Goal: Communication & Community: Answer question/provide support

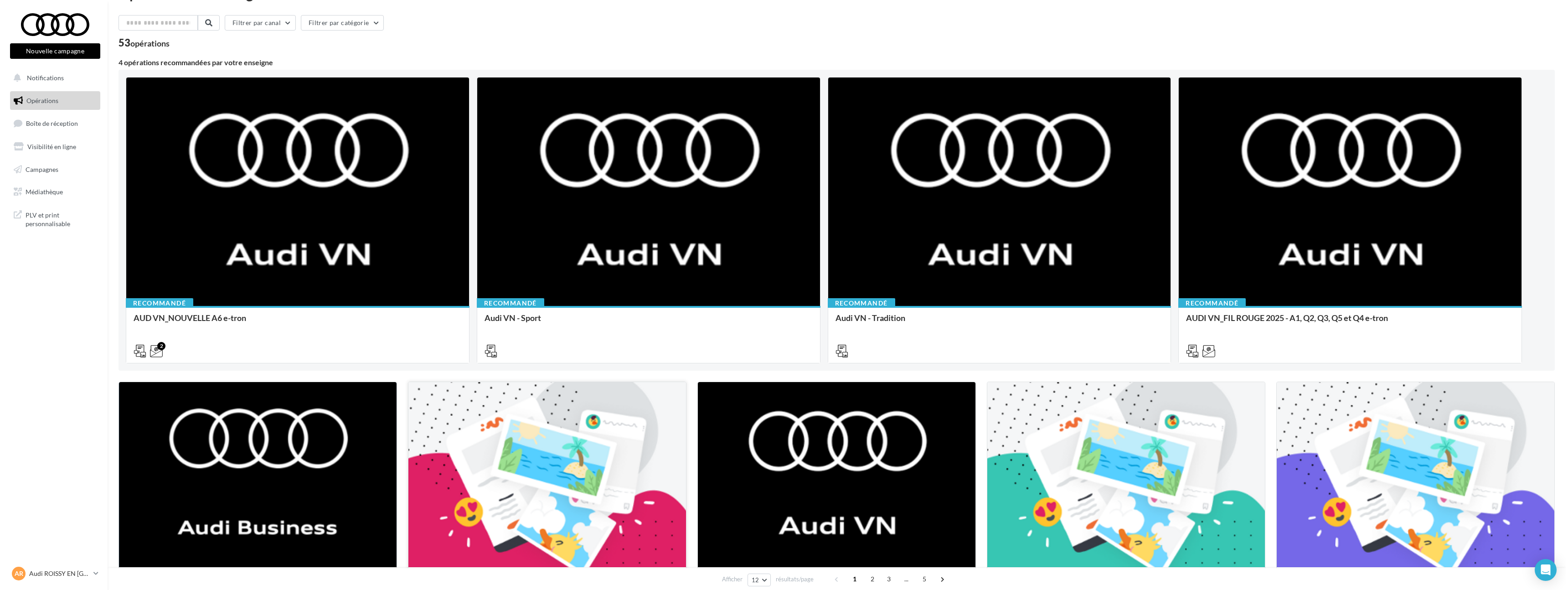
scroll to position [175, 0]
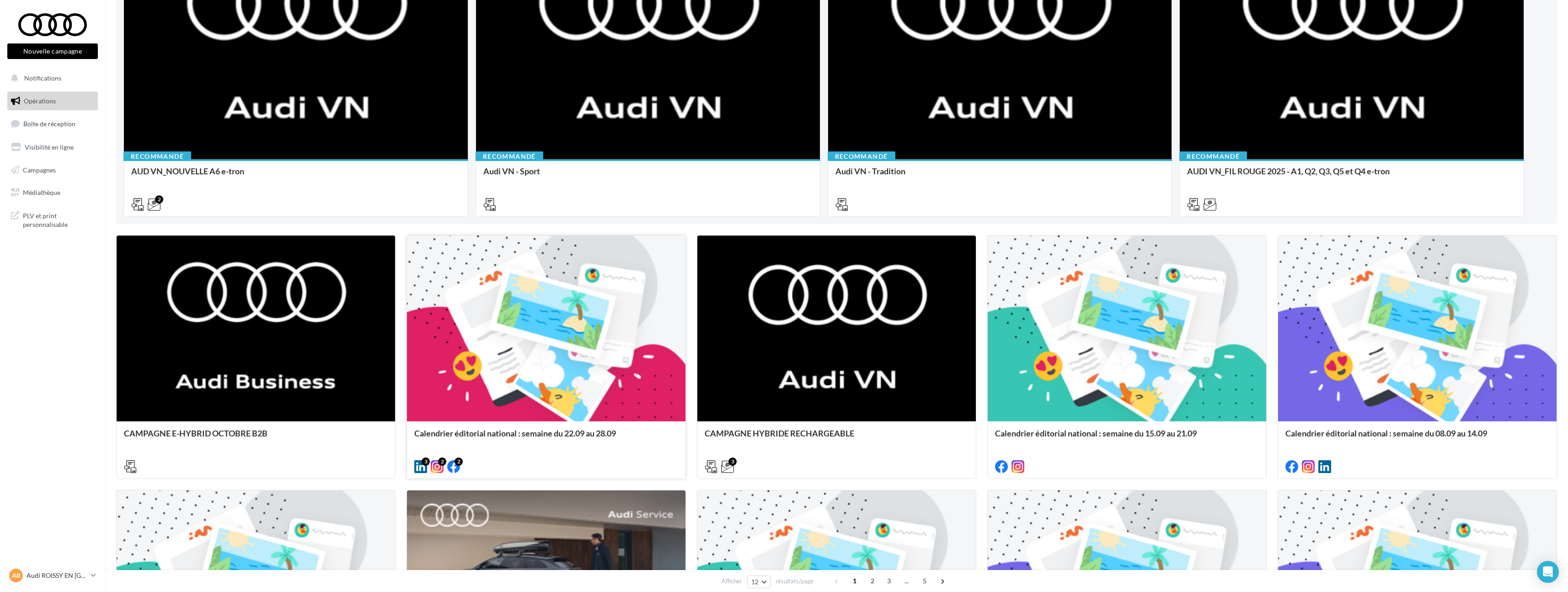
click at [535, 395] on div at bounding box center [546, 328] width 279 height 186
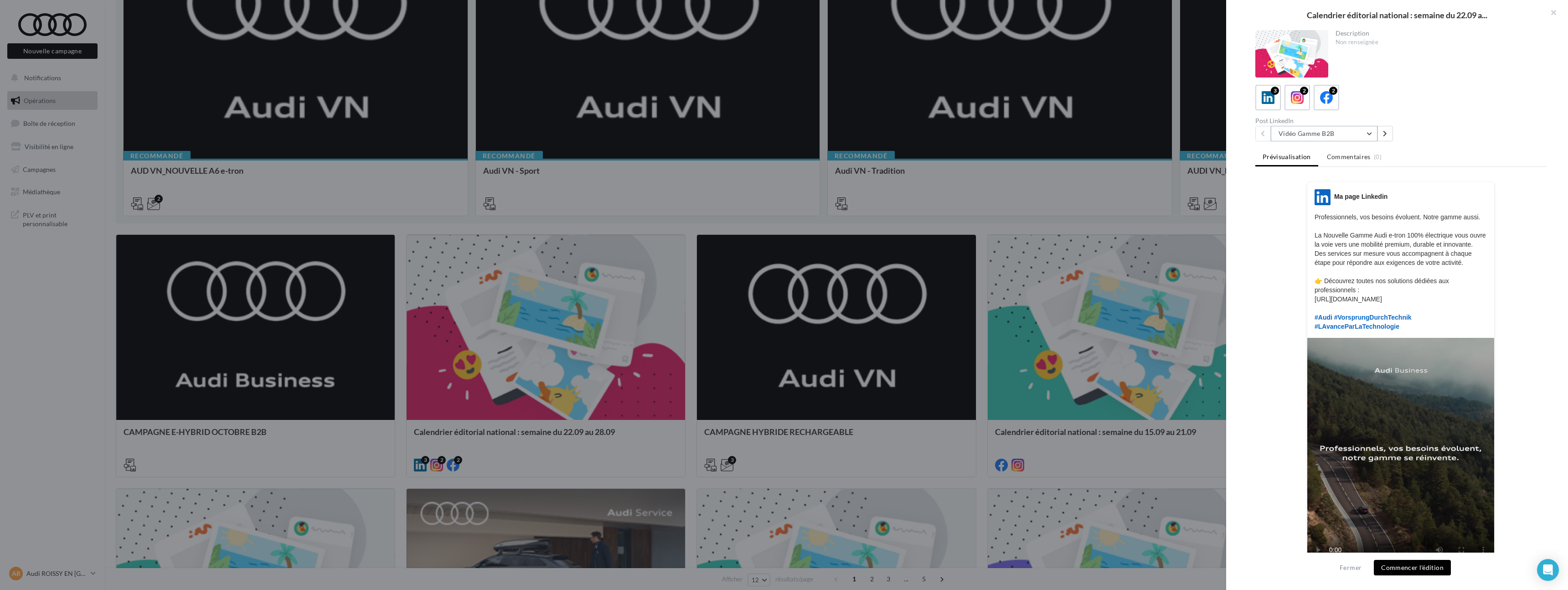
click at [1357, 130] on button "Vidéo Gamme B2B" at bounding box center [1324, 133] width 107 height 16
click at [1358, 175] on button "Nouveau post LinkedIn" at bounding box center [1339, 180] width 137 height 24
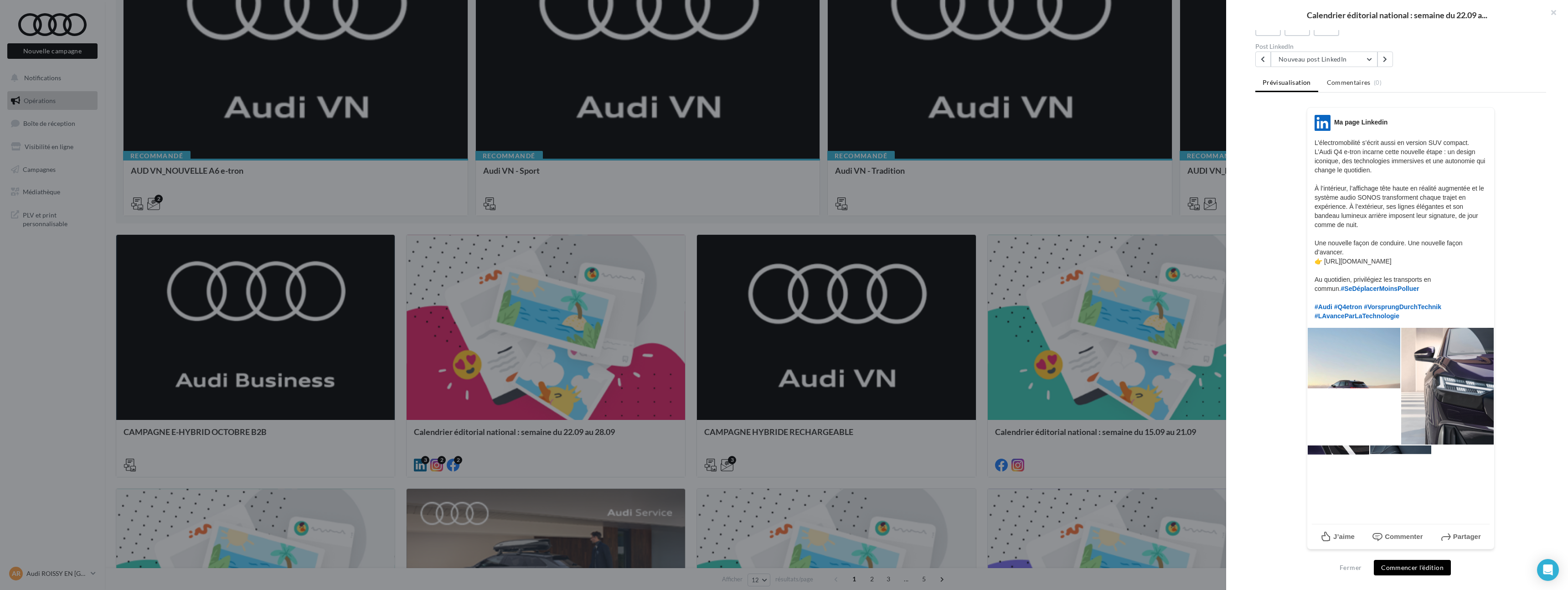
scroll to position [0, 0]
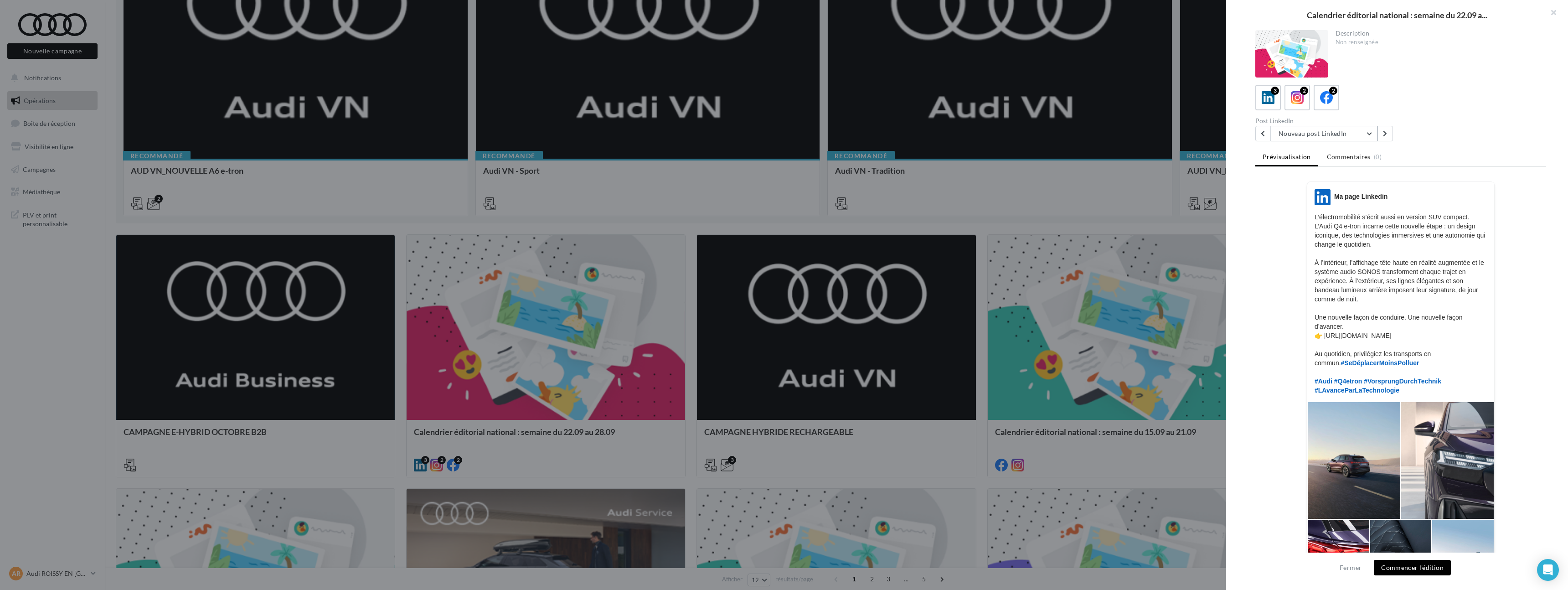
click at [1352, 132] on button "Nouveau post LinkedIn" at bounding box center [1324, 133] width 107 height 16
click at [1353, 198] on button "Audi RS 6 Avant GT" at bounding box center [1339, 204] width 137 height 24
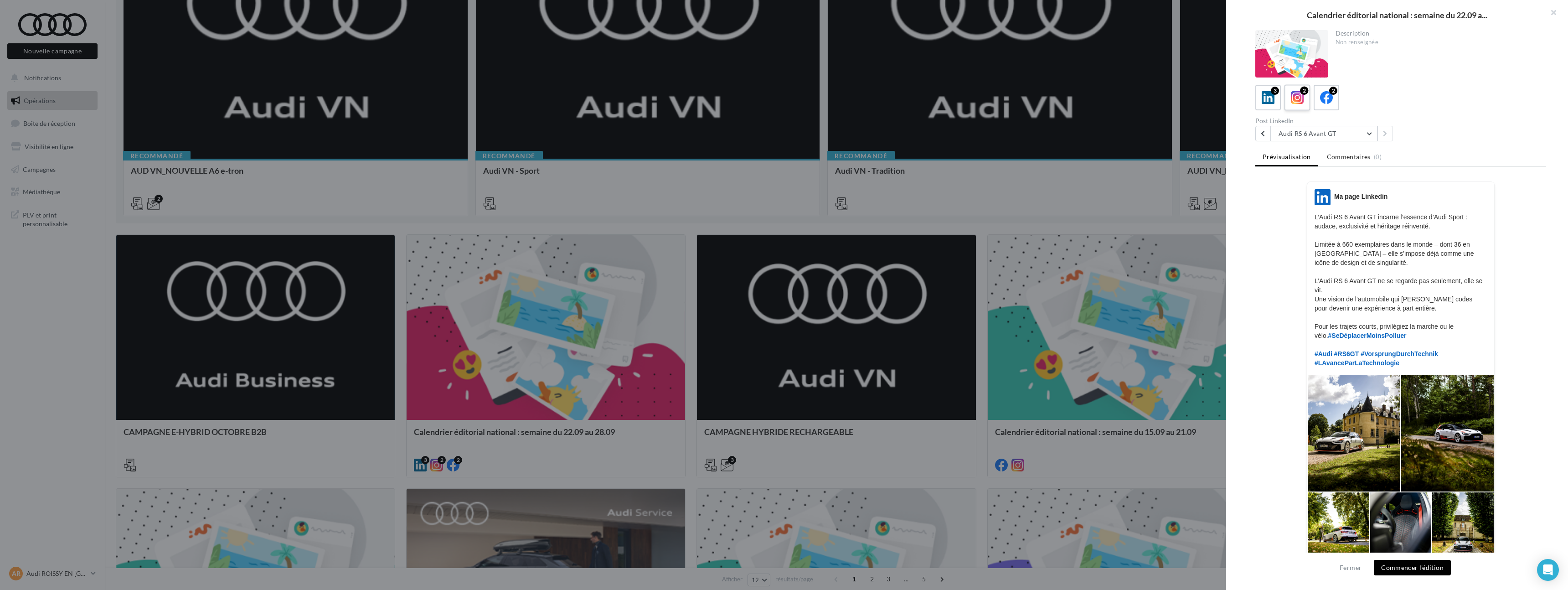
click at [1304, 95] on div "2" at bounding box center [1297, 97] width 17 height 17
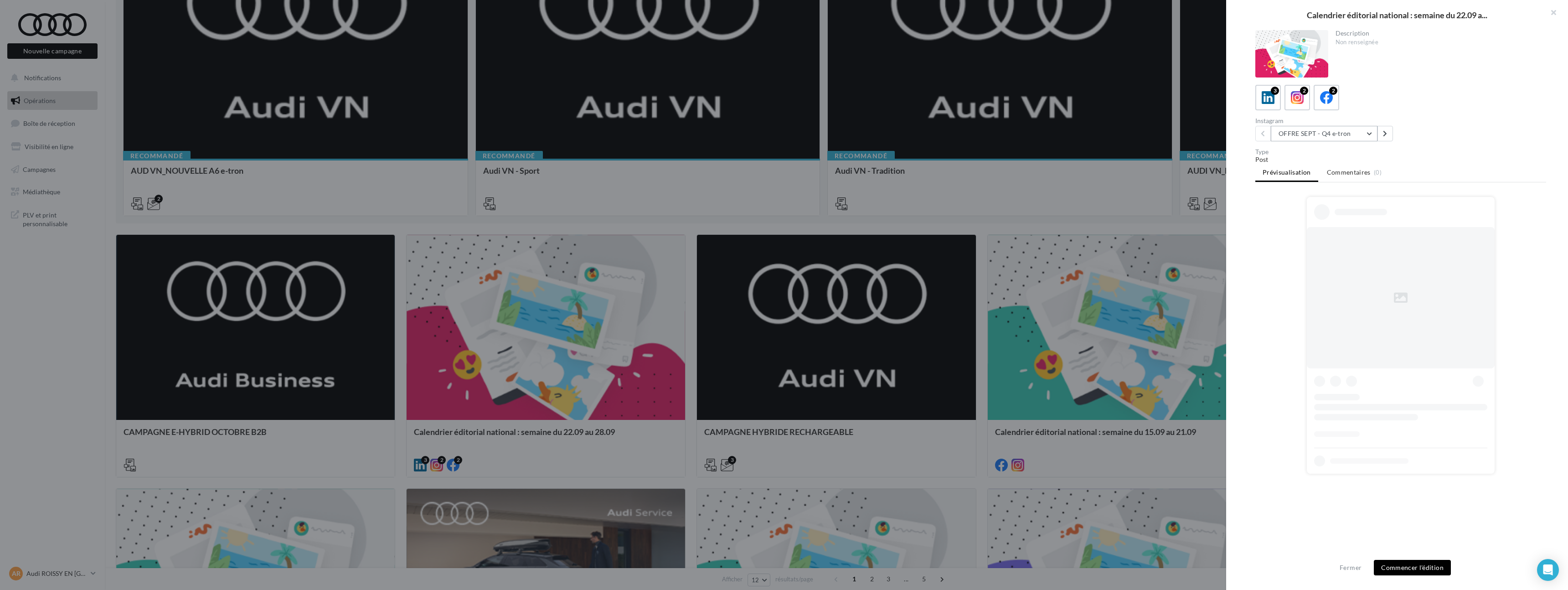
click at [1318, 130] on button "OFFRE SEPT - Q4 e-tron" at bounding box center [1324, 133] width 107 height 16
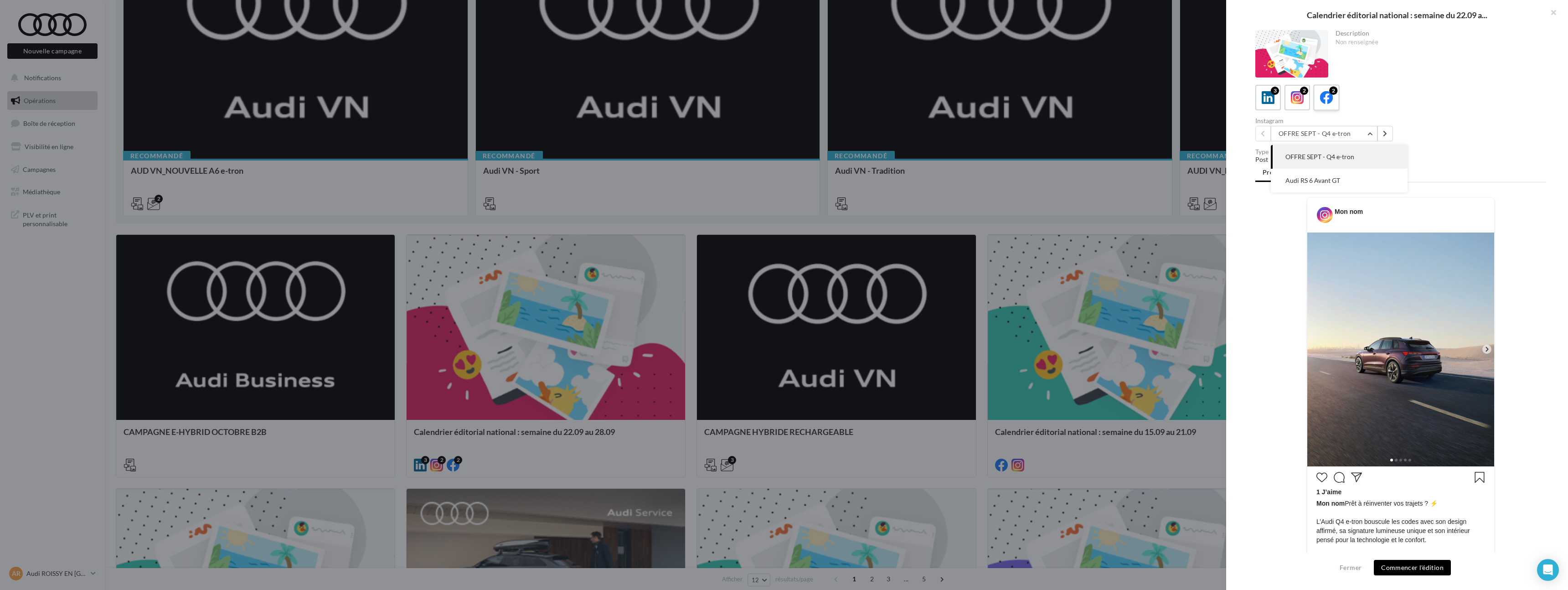
click at [1321, 97] on icon at bounding box center [1327, 98] width 14 height 14
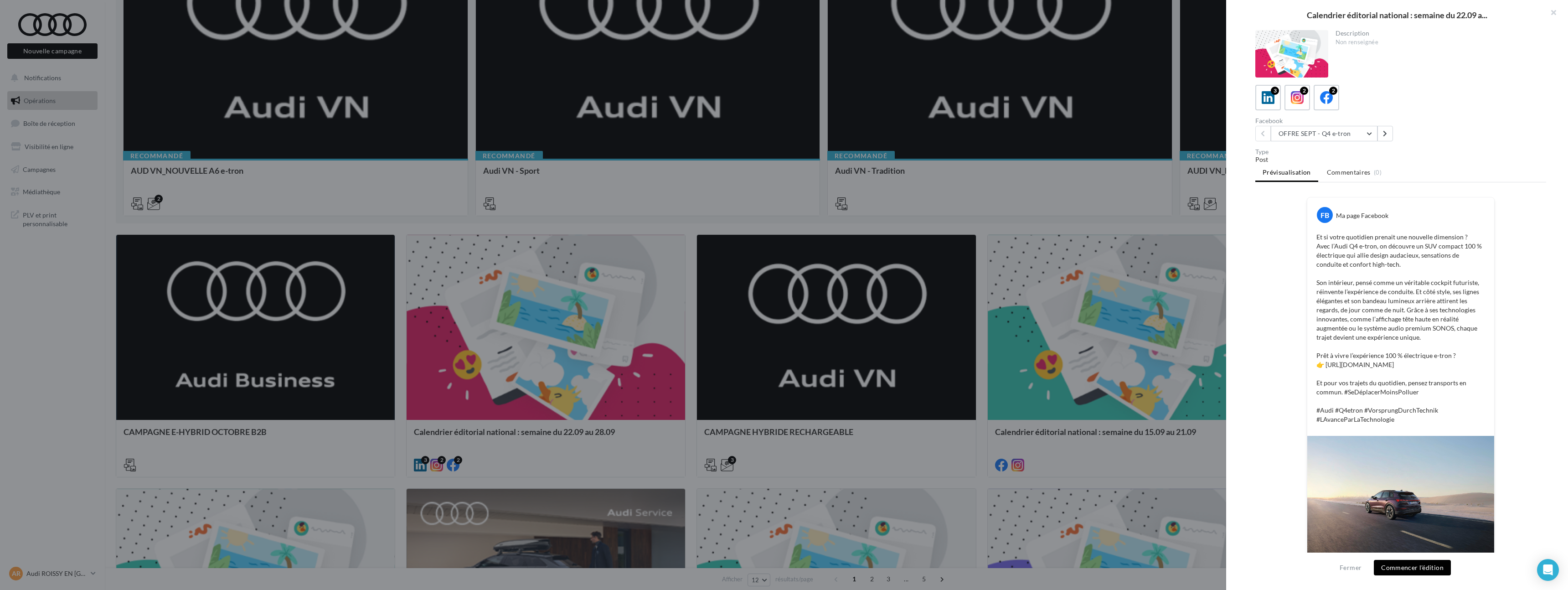
click at [708, 185] on div at bounding box center [784, 295] width 1568 height 590
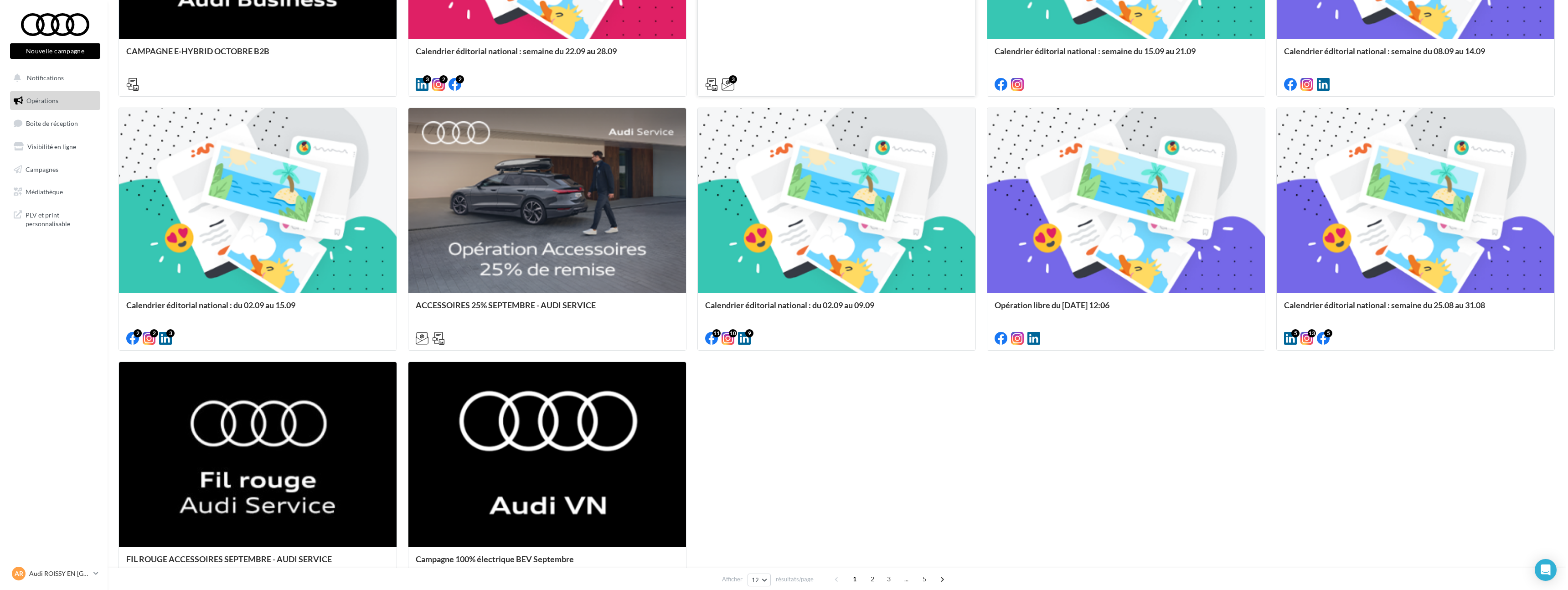
scroll to position [558, 0]
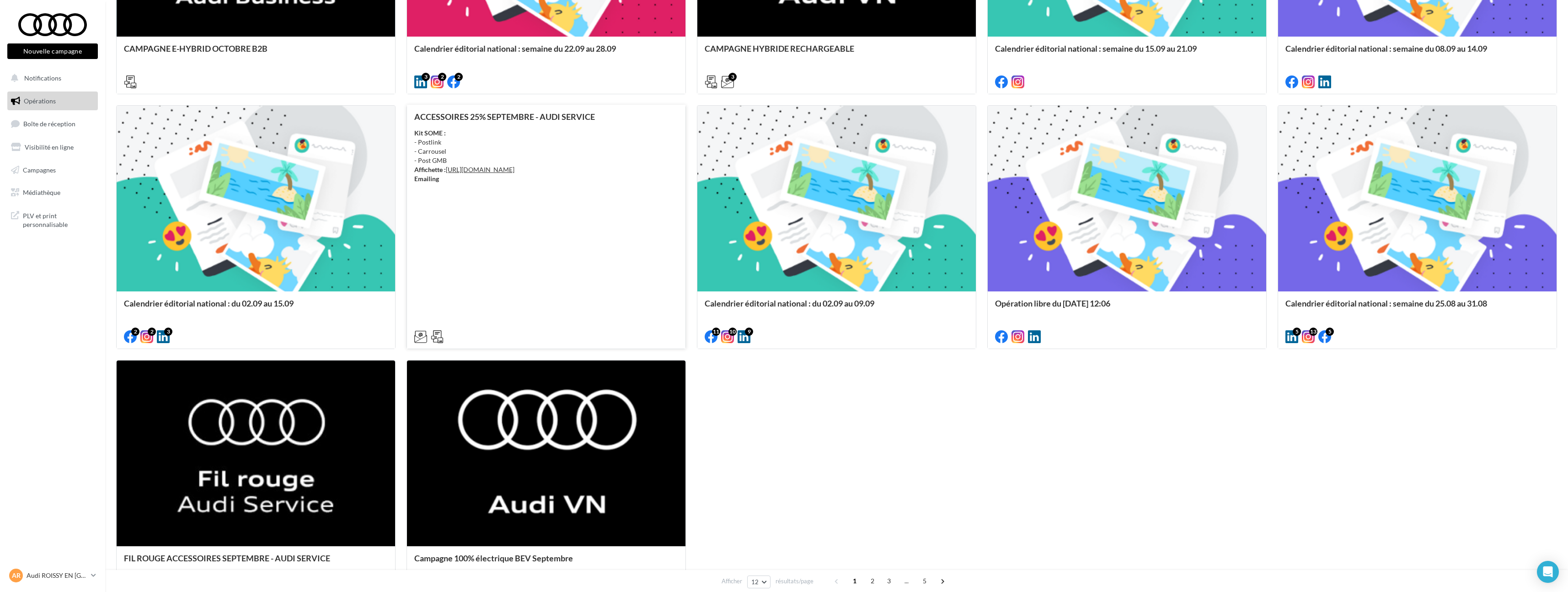
click at [574, 254] on div "ACCESSOIRES 25% SEPTEMBRE - AUDI SERVICE Kit SOME : - Postlink - Carrousel - Po…" at bounding box center [546, 226] width 264 height 229
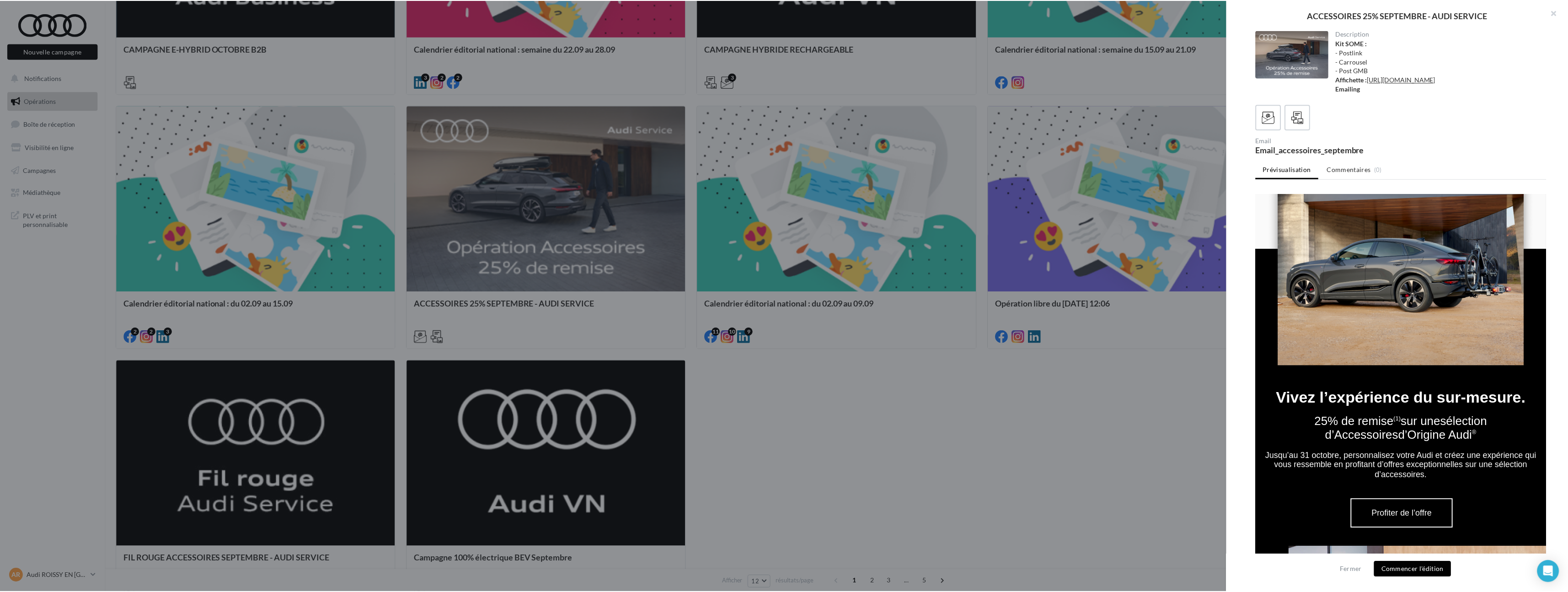
scroll to position [0, 0]
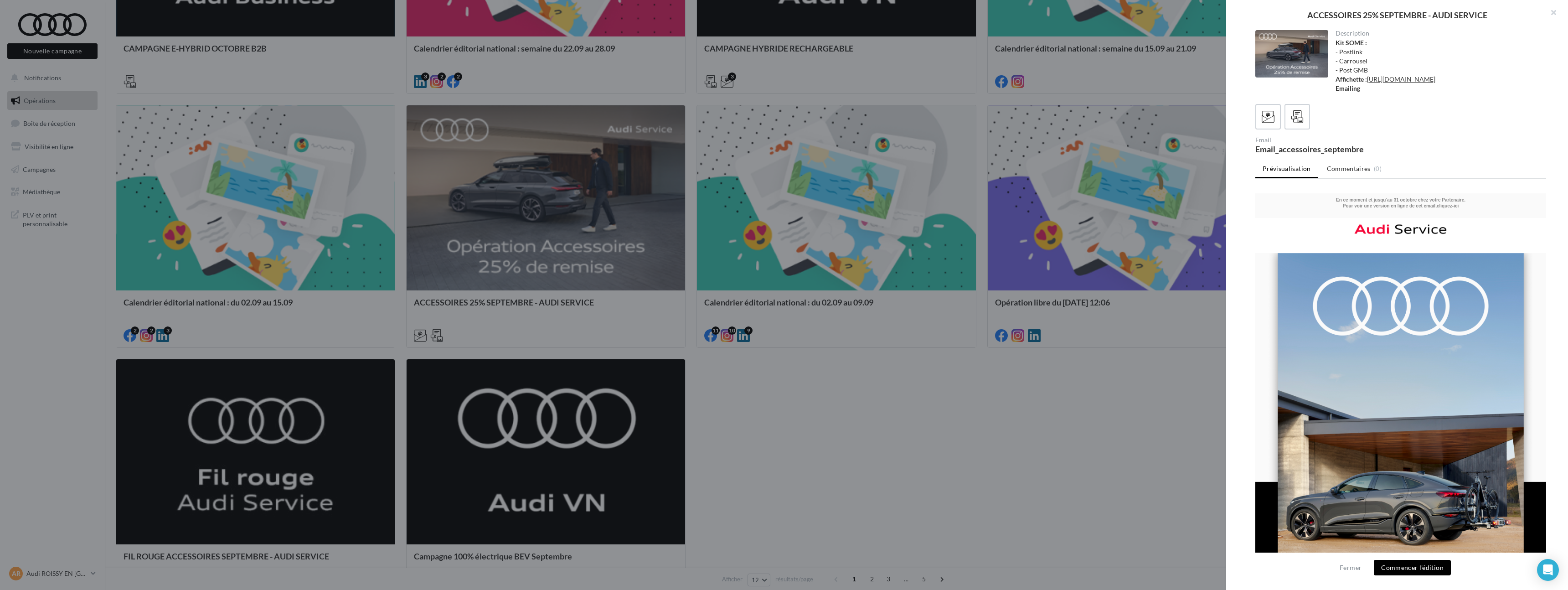
click at [524, 293] on div at bounding box center [784, 295] width 1568 height 590
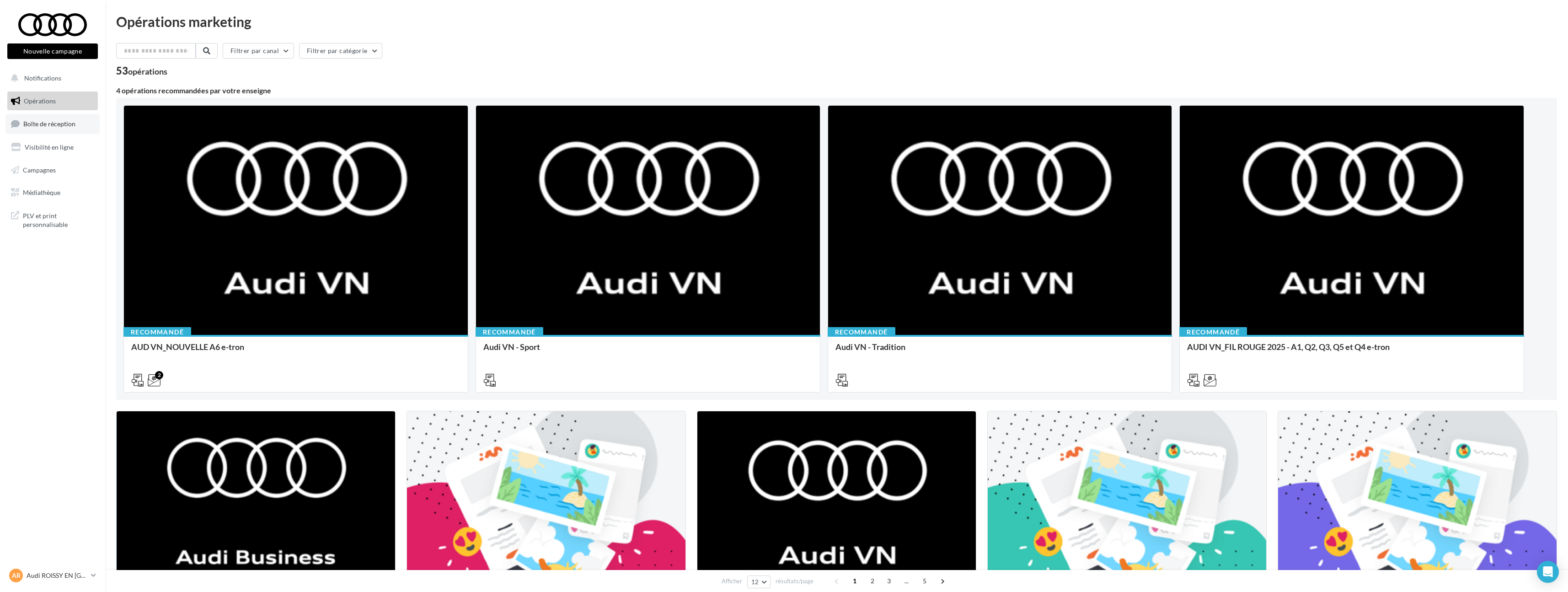
click at [45, 123] on span "Boîte de réception" at bounding box center [49, 123] width 52 height 7
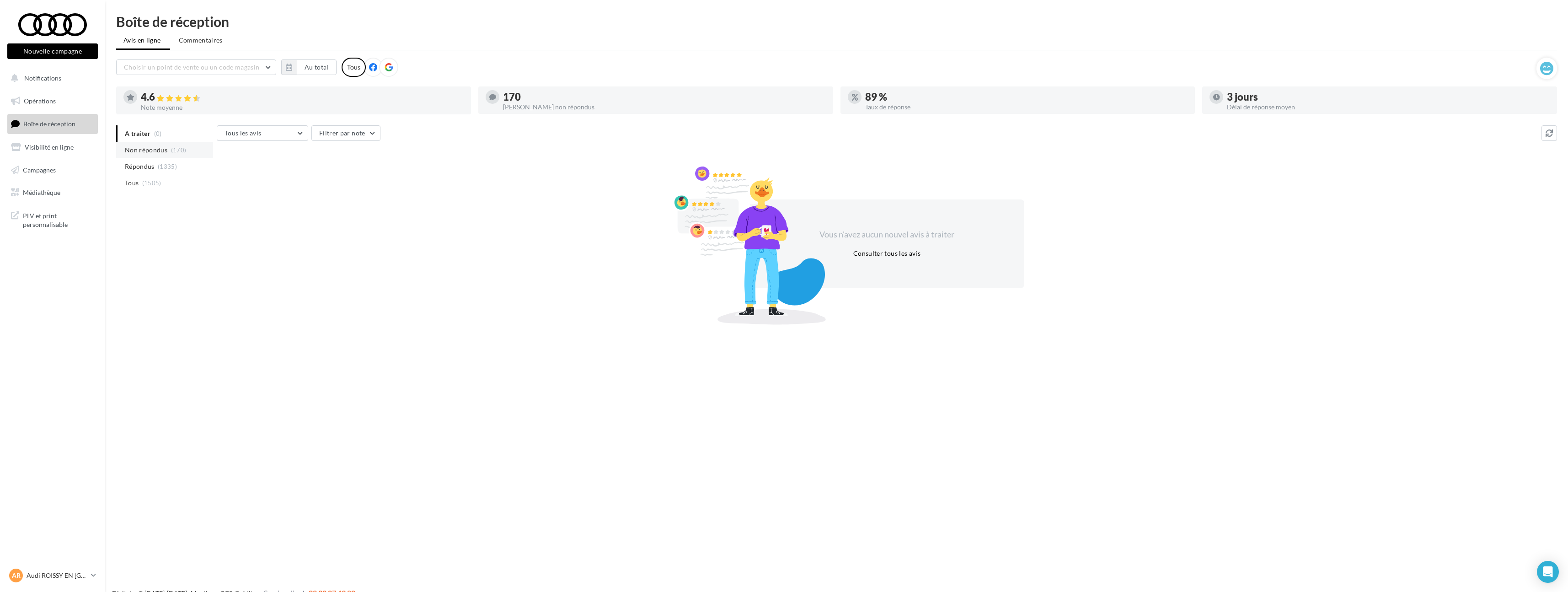
click at [152, 150] on span "Non répondus" at bounding box center [146, 149] width 43 height 9
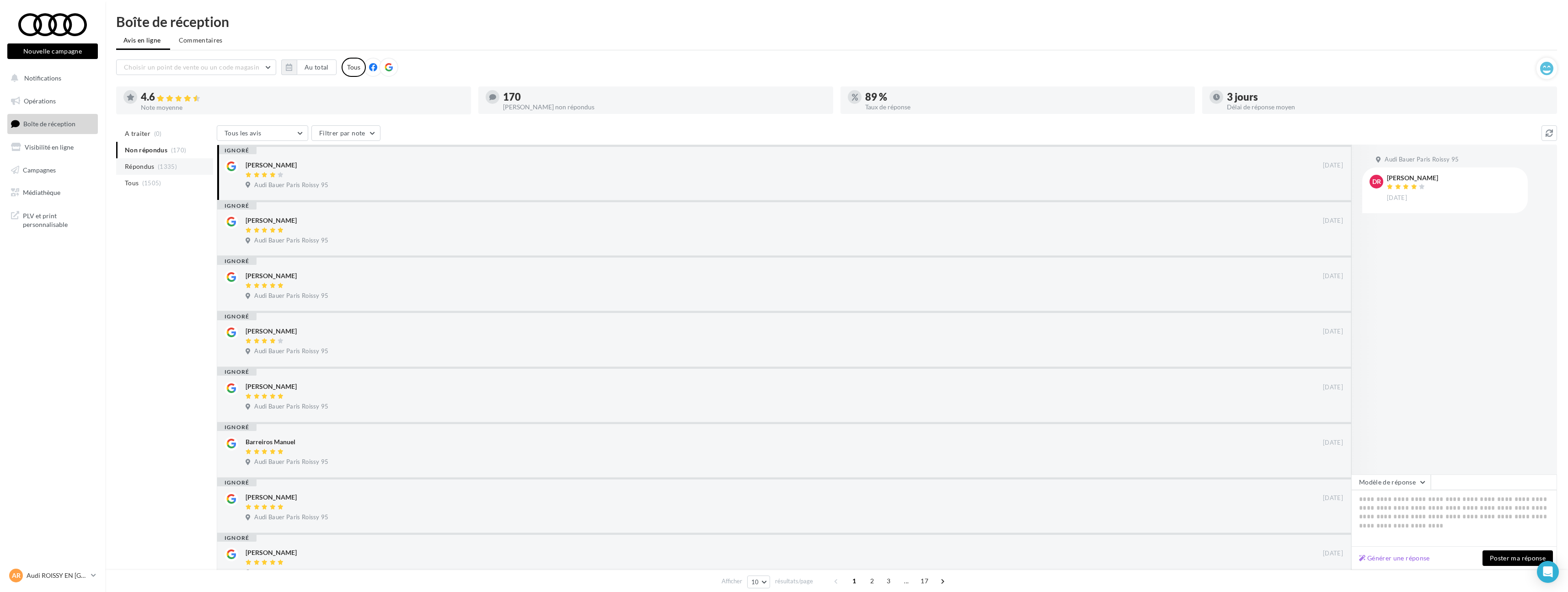
click at [154, 168] on span "Répondus" at bounding box center [140, 166] width 30 height 9
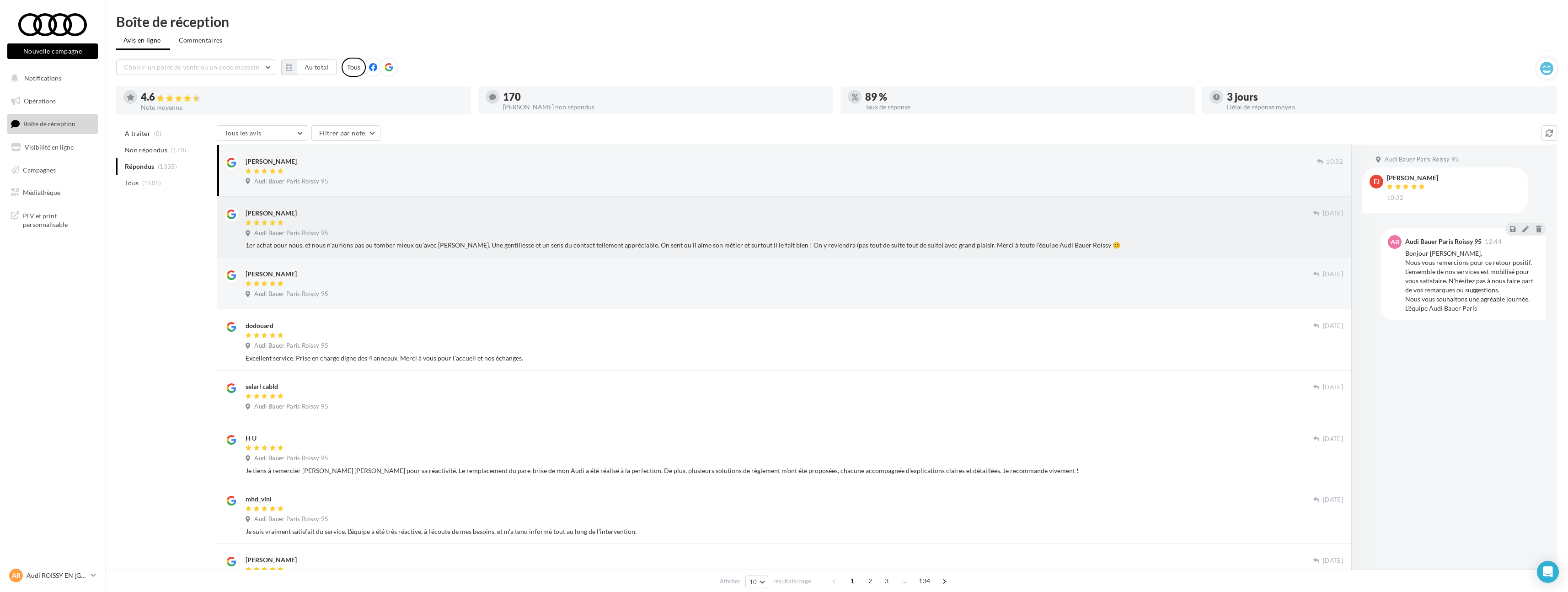
click at [1075, 243] on div "1er achat pour nous, et nous n’aurions pas pu tomber mieux qu’avec Rudy. Une ge…" at bounding box center [794, 245] width 1098 height 9
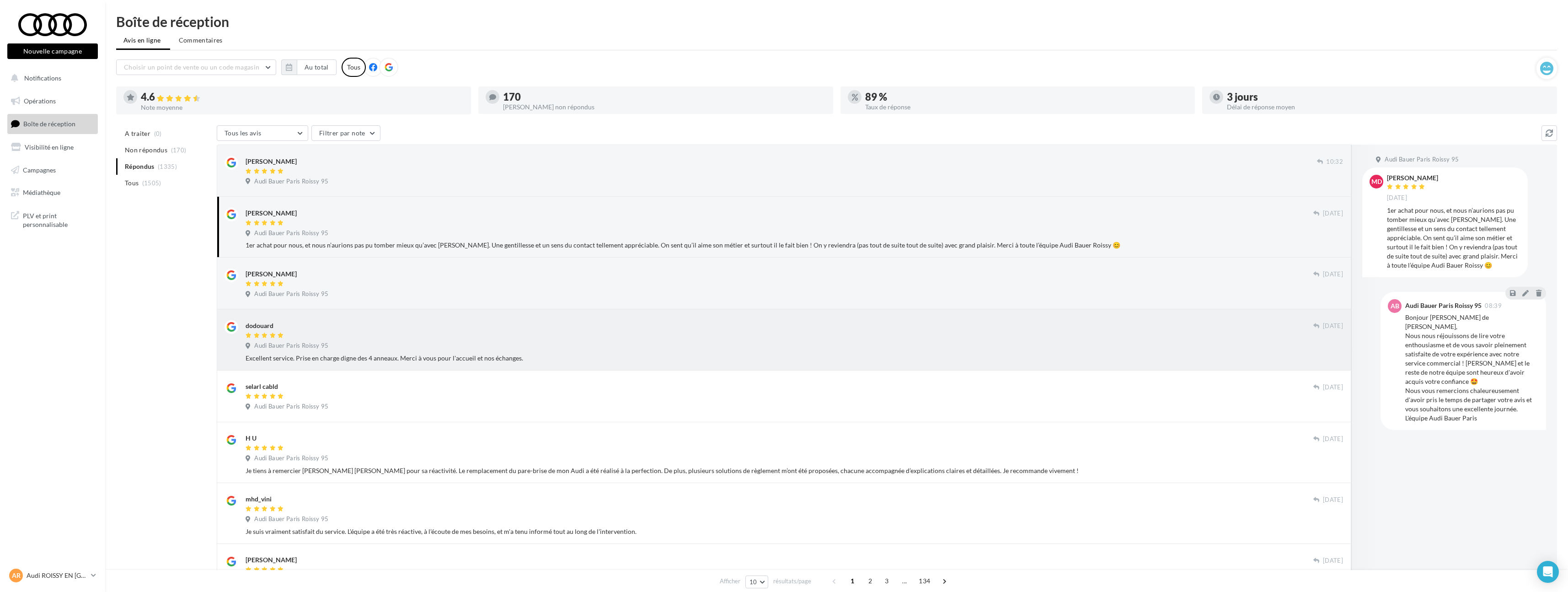
click at [492, 348] on div "Audi Bauer Paris Roissy 95" at bounding box center [794, 347] width 1098 height 10
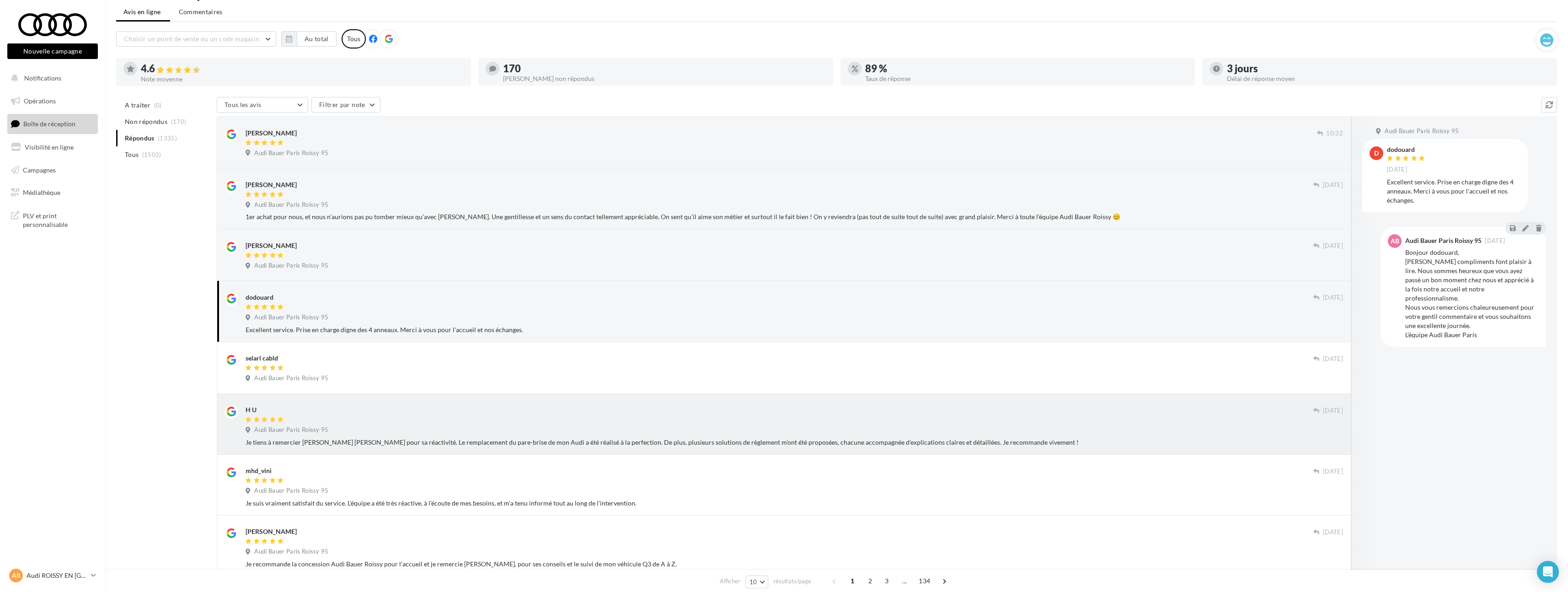
scroll to position [64, 0]
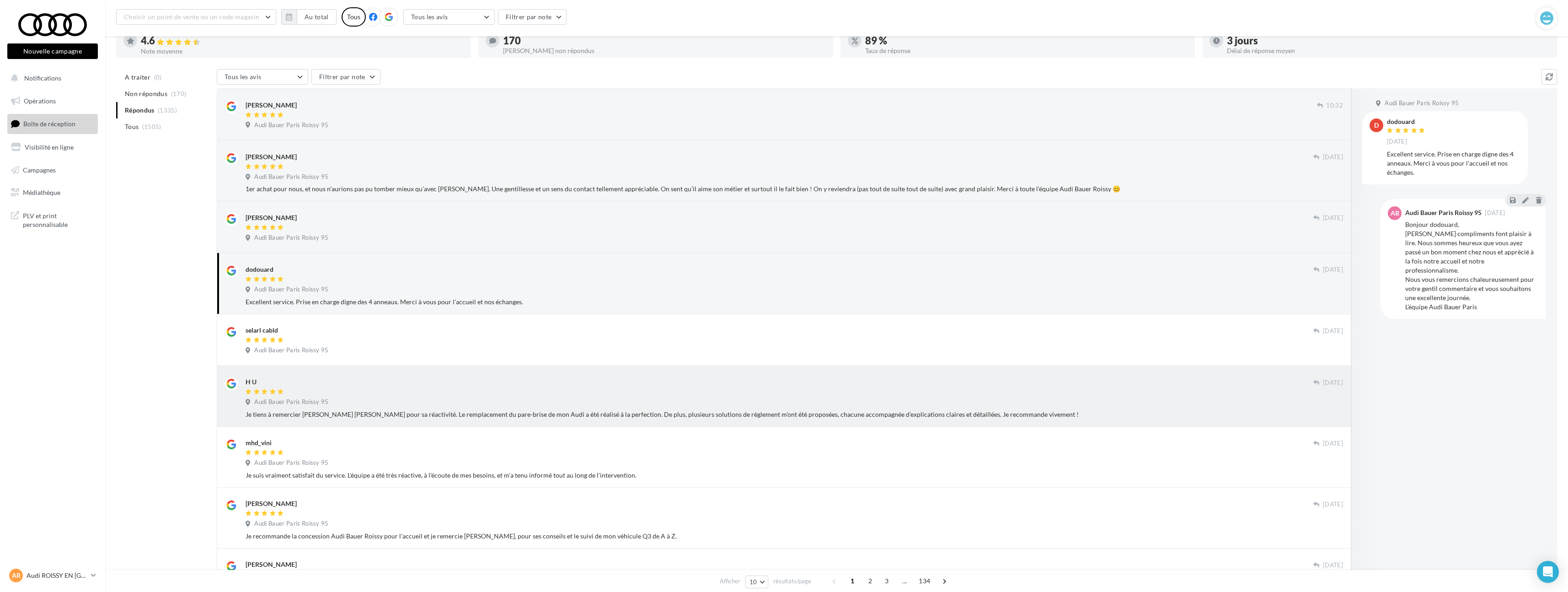
click at [331, 402] on div "Audi Bauer Paris Roissy 95" at bounding box center [289, 402] width 87 height 8
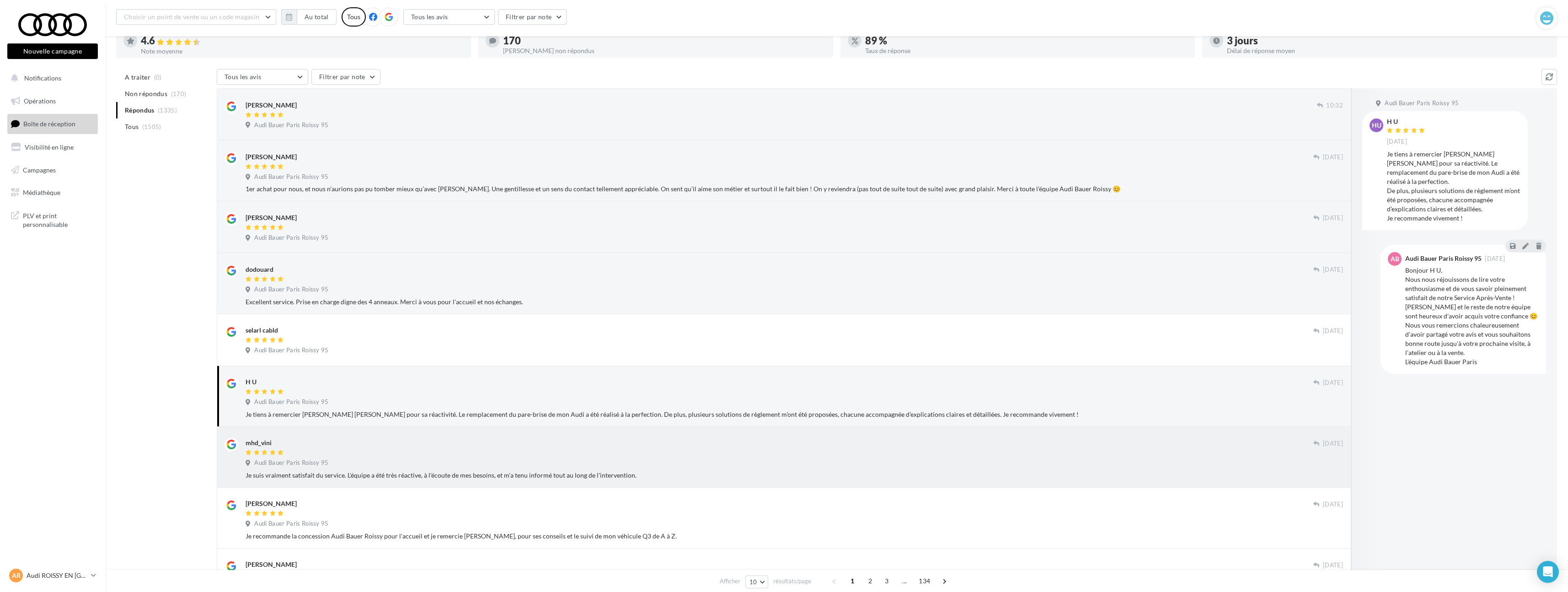
click at [344, 456] on div at bounding box center [779, 452] width 1068 height 7
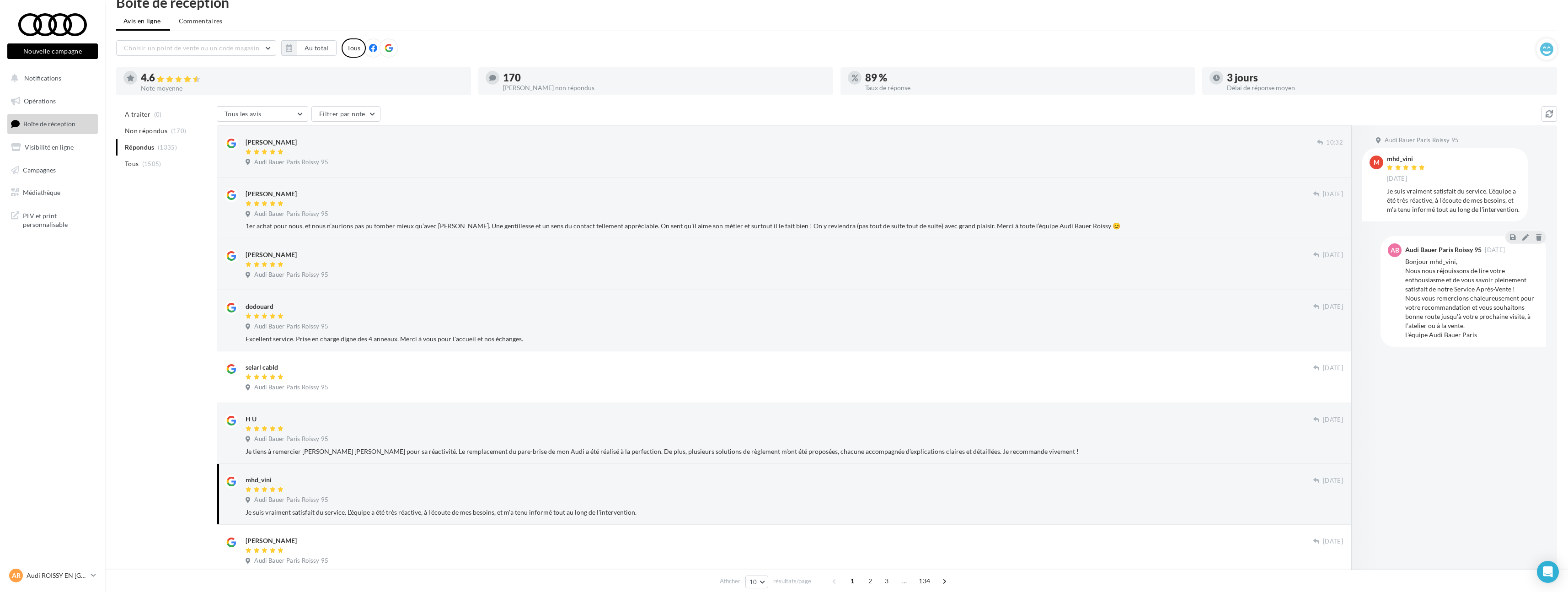
scroll to position [0, 0]
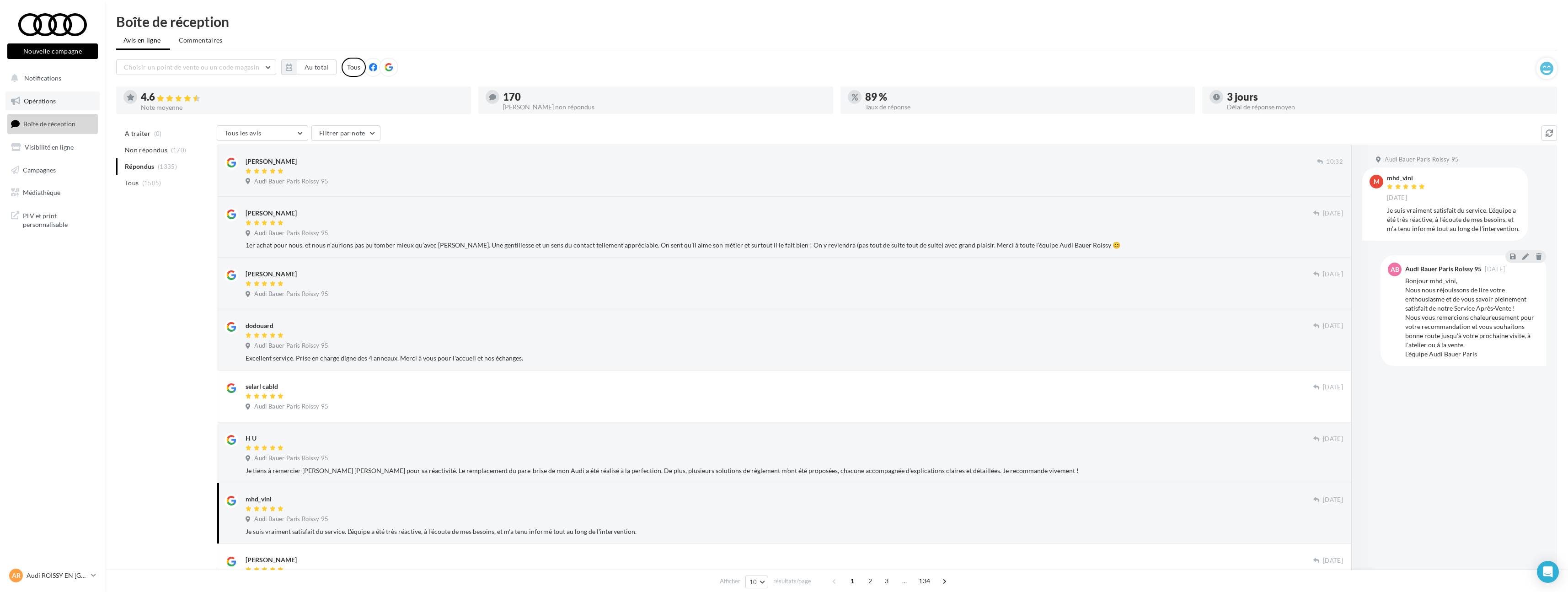
click at [46, 109] on link "Opérations" at bounding box center [52, 101] width 94 height 19
